Goal: Task Accomplishment & Management: Manage account settings

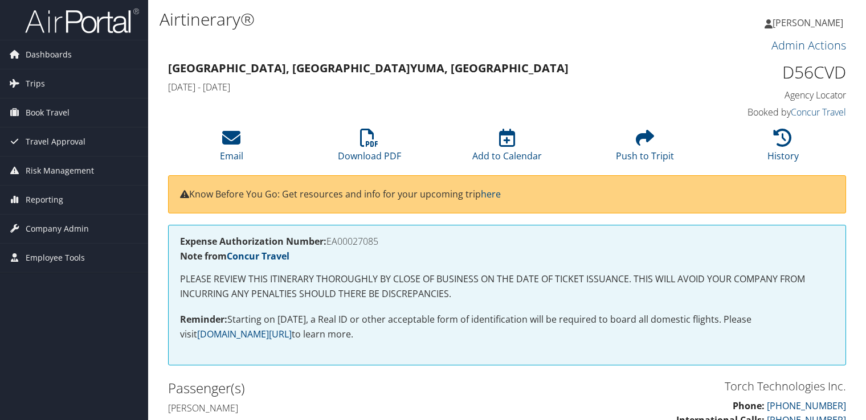
scroll to position [2102, 0]
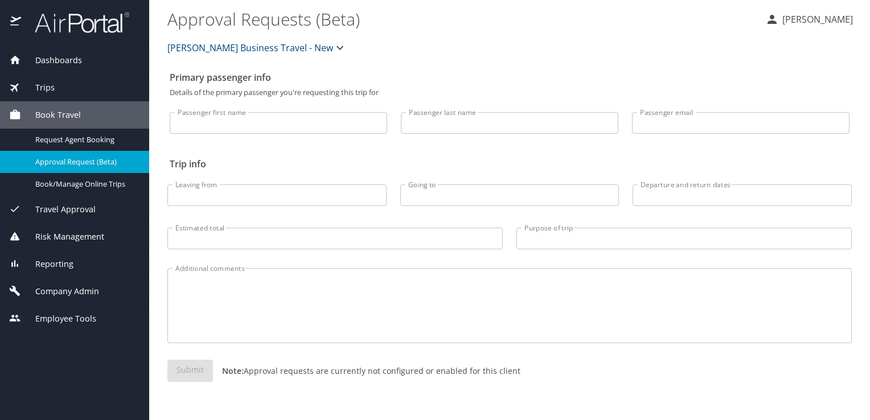
drag, startPoint x: 33, startPoint y: 84, endPoint x: 42, endPoint y: 86, distance: 9.3
click at [33, 85] on span "Trips" at bounding box center [38, 87] width 34 height 13
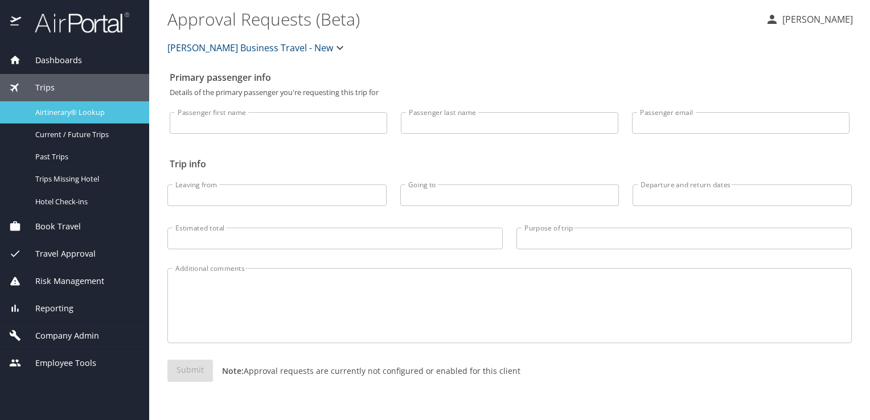
click at [77, 110] on span "Airtinerary® Lookup" at bounding box center [85, 112] width 100 height 11
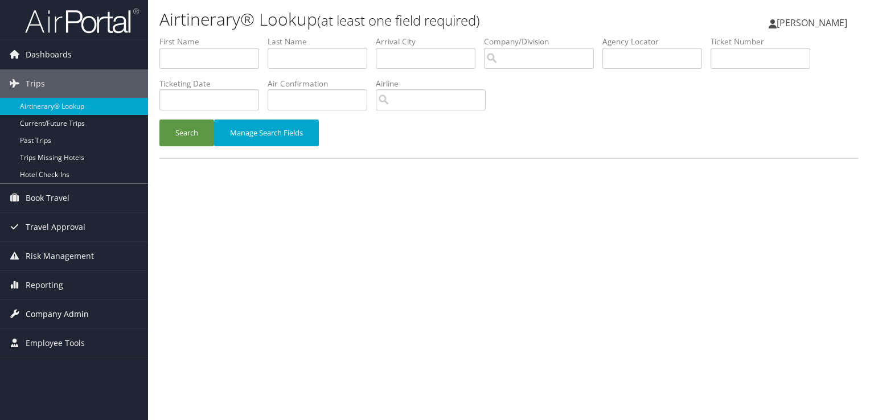
click at [60, 307] on span "Company Admin" at bounding box center [57, 314] width 63 height 28
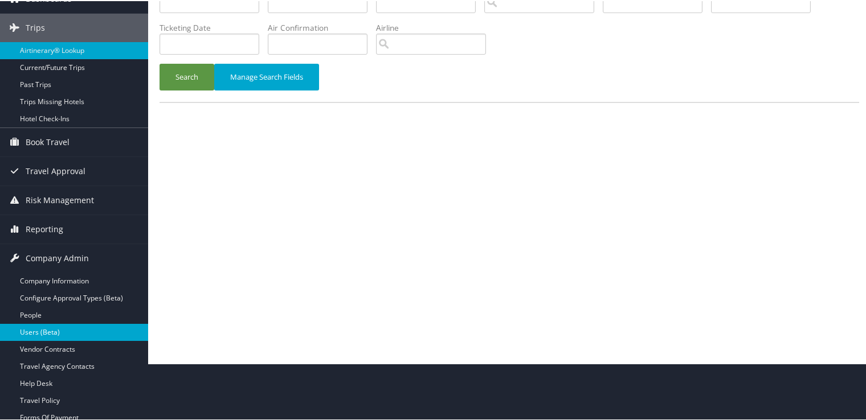
scroll to position [114, 0]
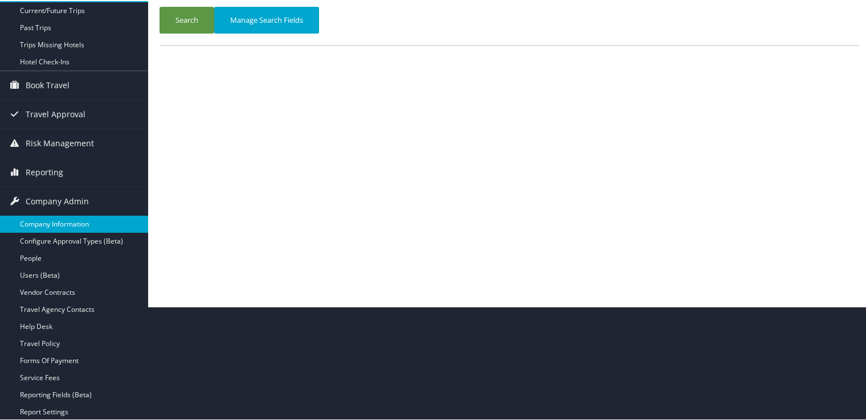
click at [72, 215] on link "Company Information" at bounding box center [74, 223] width 148 height 17
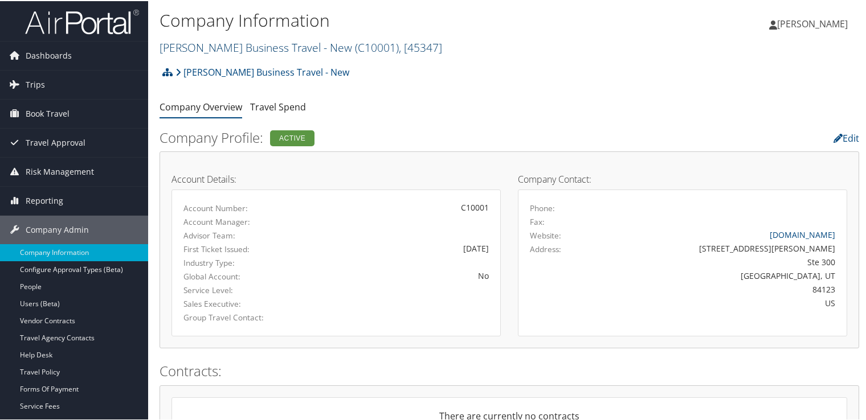
click at [287, 44] on link "Christopherson Business Travel - New ( C10001 ) , [ 45347 ]" at bounding box center [300, 46] width 282 height 15
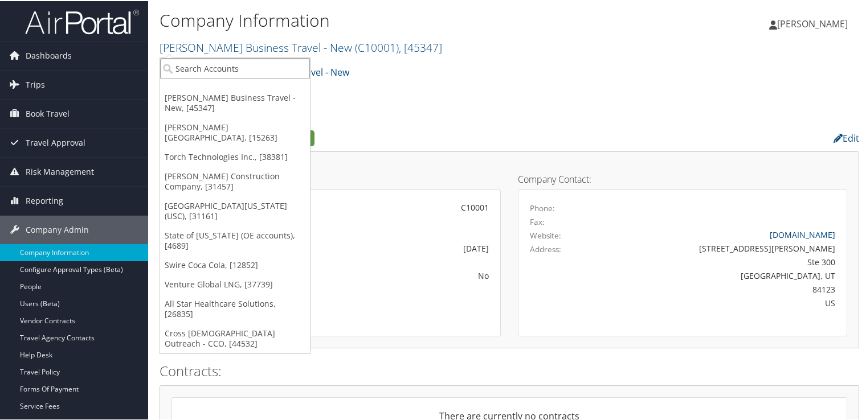
click at [257, 75] on input "search" at bounding box center [235, 67] width 150 height 21
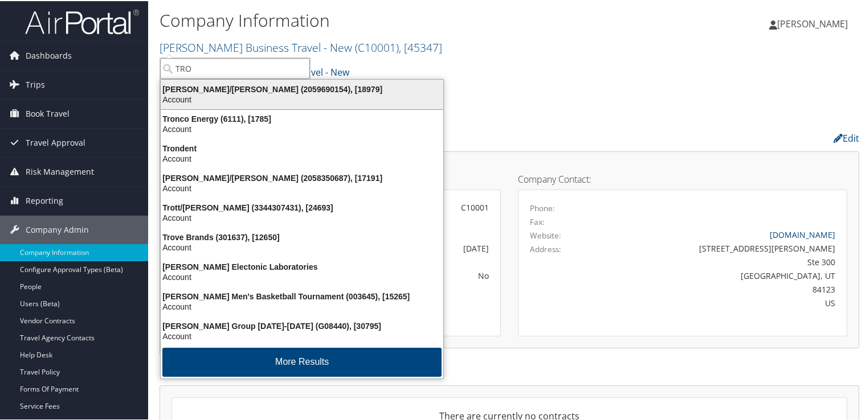
type input "TROY"
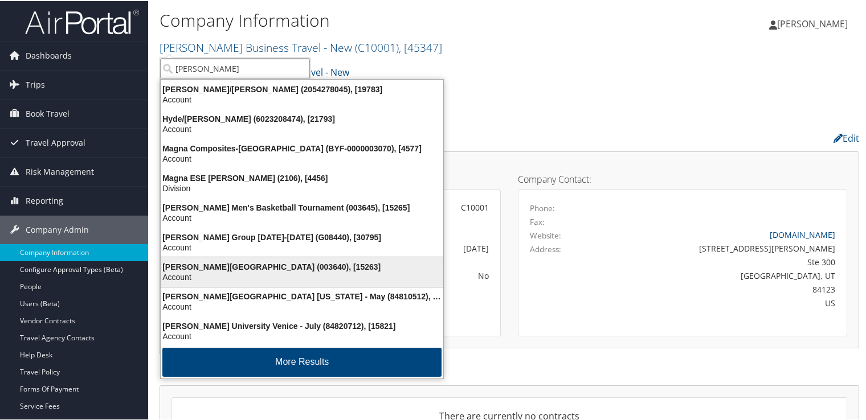
click at [265, 266] on div "Troy University (003640), [15263]" at bounding box center [302, 266] width 296 height 10
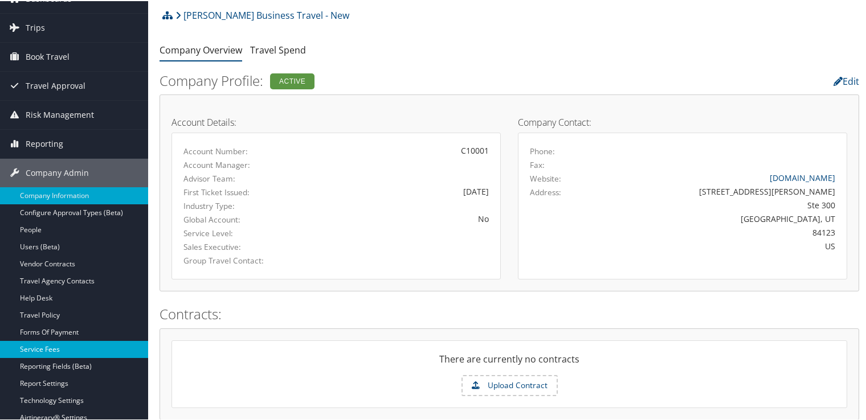
scroll to position [114, 0]
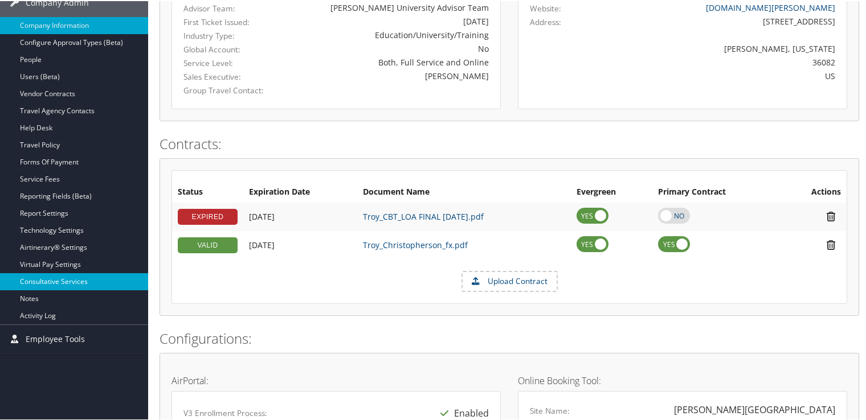
scroll to position [228, 0]
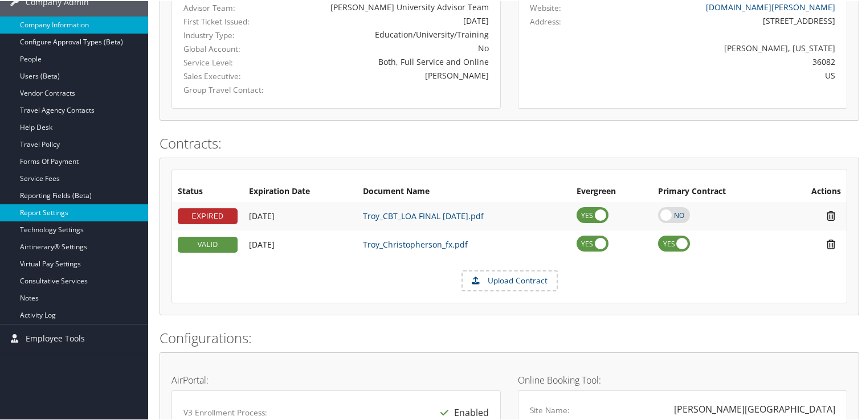
click at [91, 208] on link "Report Settings" at bounding box center [74, 211] width 148 height 17
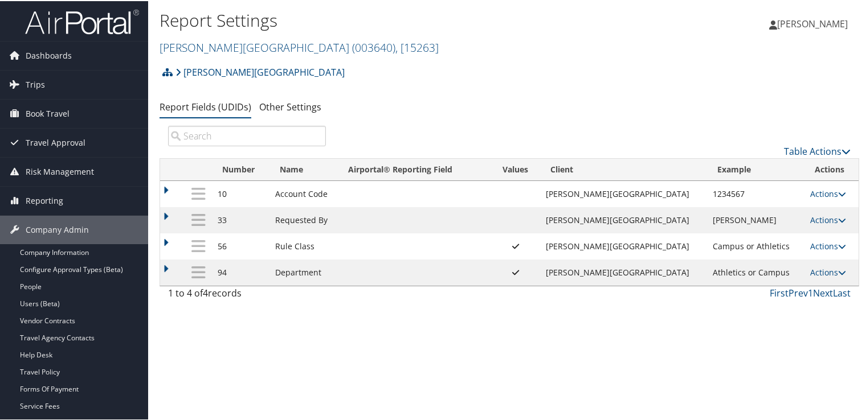
click at [519, 247] on icon at bounding box center [515, 245] width 7 height 8
click at [310, 249] on td "Rule Class" at bounding box center [303, 245] width 69 height 26
click at [822, 247] on link "Actions" at bounding box center [828, 245] width 36 height 11
click at [822, 252] on ul "Update Report Field Values Upload Report Field Values Edit Delete" at bounding box center [773, 291] width 127 height 79
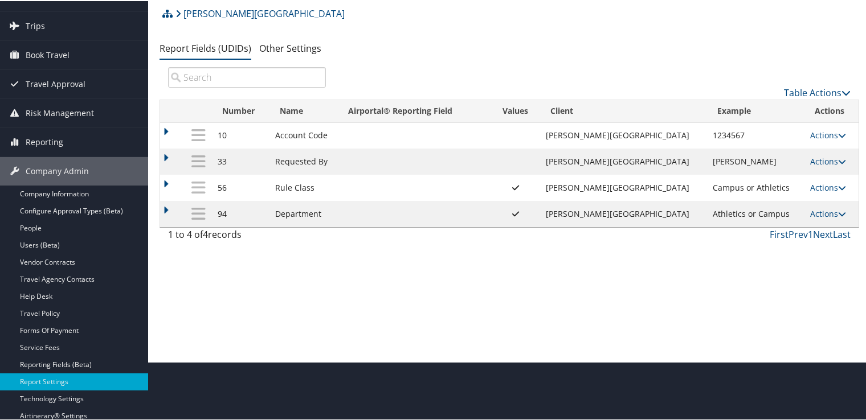
scroll to position [45, 0]
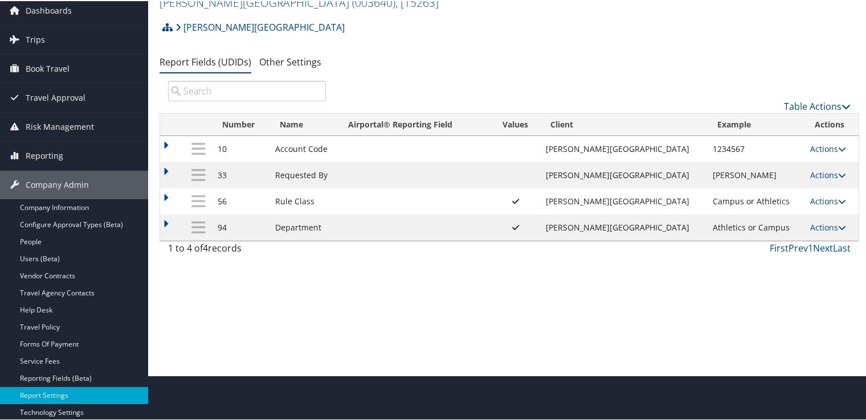
click at [835, 198] on td "Actions Update Report Field Values Upload Report Field Values Edit Delete" at bounding box center [831, 200] width 54 height 26
click at [838, 198] on icon at bounding box center [842, 200] width 8 height 8
click at [581, 273] on div "Report Settings Troy University ( 003640 ) , [ 15263 ] Christopherson Business …" at bounding box center [509, 165] width 722 height 420
click at [838, 175] on icon at bounding box center [842, 174] width 8 height 8
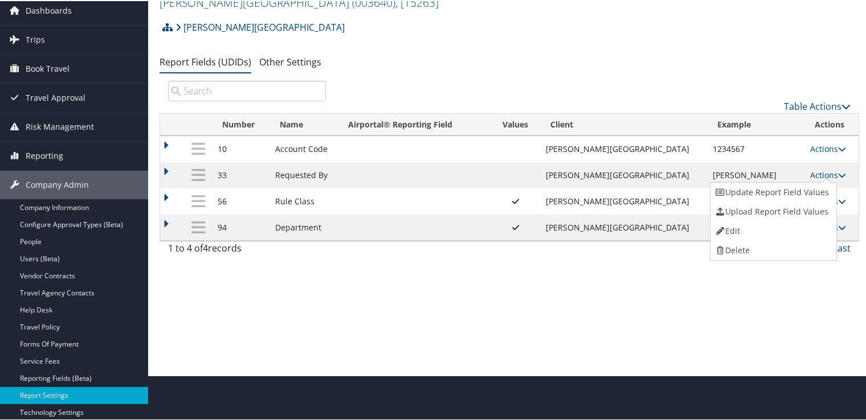
click at [478, 218] on td at bounding box center [414, 227] width 153 height 26
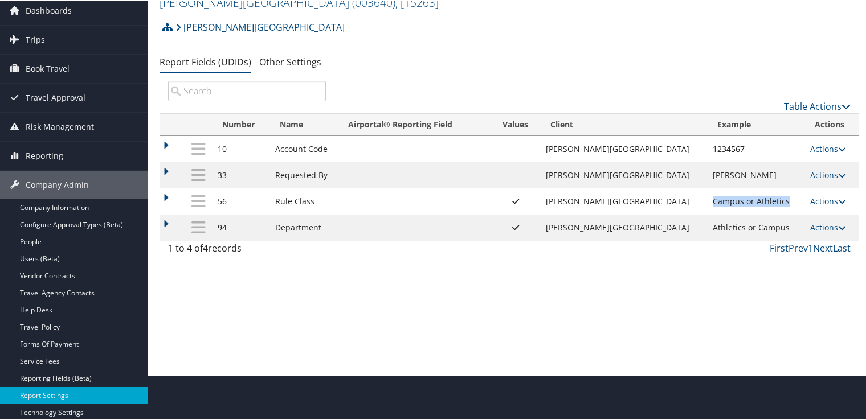
drag, startPoint x: 760, startPoint y: 201, endPoint x: 684, endPoint y: 200, distance: 76.3
click at [707, 200] on td "Campus or Athletics" at bounding box center [755, 200] width 97 height 26
copy td "Campus or Athletics"
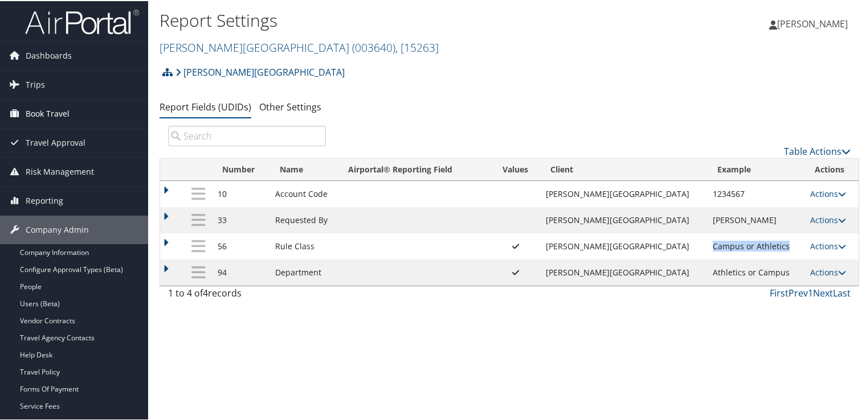
click at [61, 114] on span "Book Travel" at bounding box center [48, 113] width 44 height 28
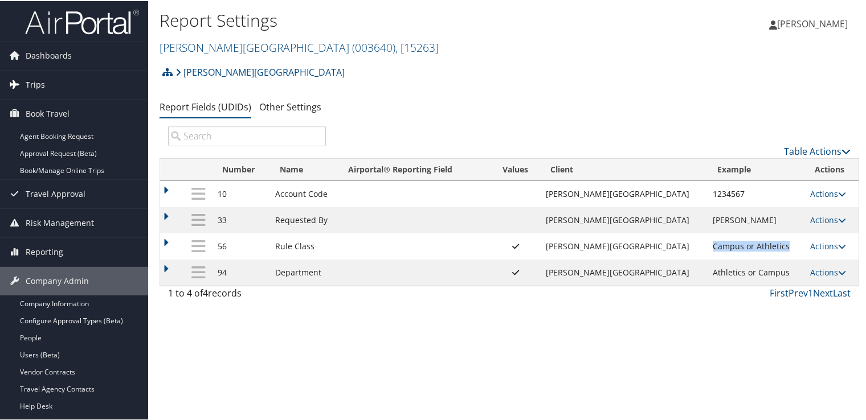
click at [67, 85] on link "Trips" at bounding box center [74, 83] width 148 height 28
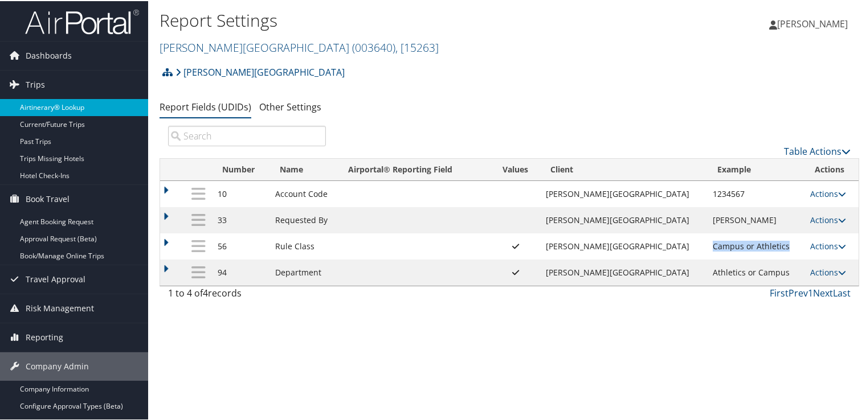
click at [63, 107] on link "Airtinerary® Lookup" at bounding box center [74, 106] width 148 height 17
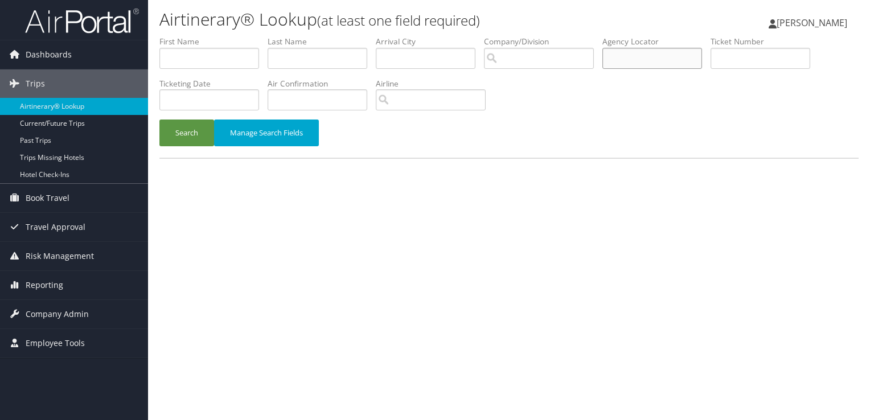
click at [639, 57] on input "text" at bounding box center [652, 58] width 100 height 21
paste input "DC72TC"
type input "DC72TC"
click at [178, 128] on button "Search" at bounding box center [186, 133] width 55 height 27
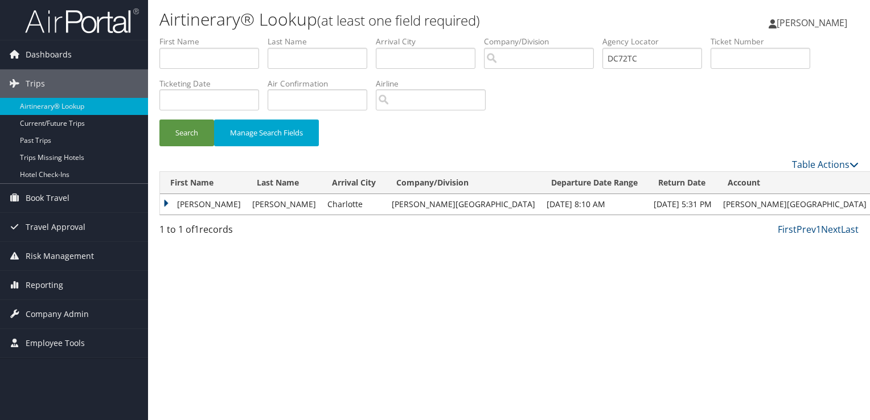
click at [203, 199] on td "JASON ANDREW" at bounding box center [203, 204] width 87 height 20
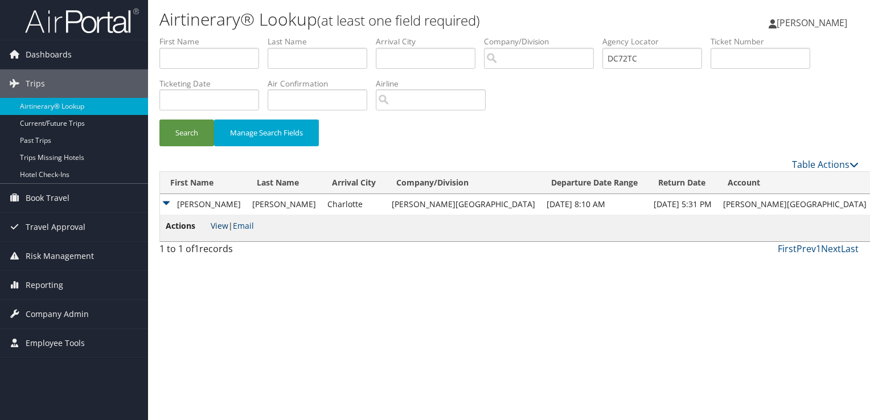
click at [222, 229] on link "View" at bounding box center [220, 225] width 18 height 11
